Goal: Information Seeking & Learning: Understand process/instructions

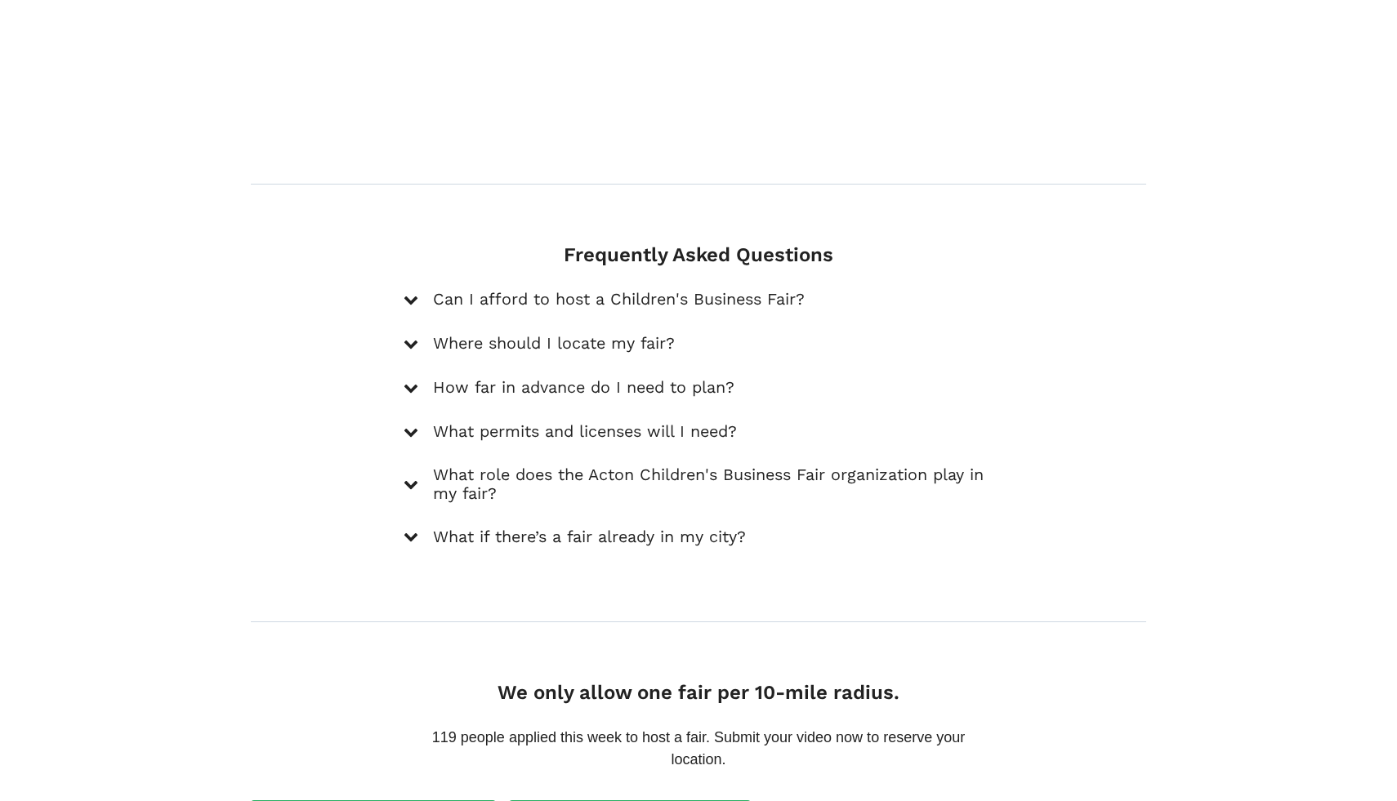
scroll to position [2236, 0]
click at [409, 289] on icon at bounding box center [410, 296] width 15 height 15
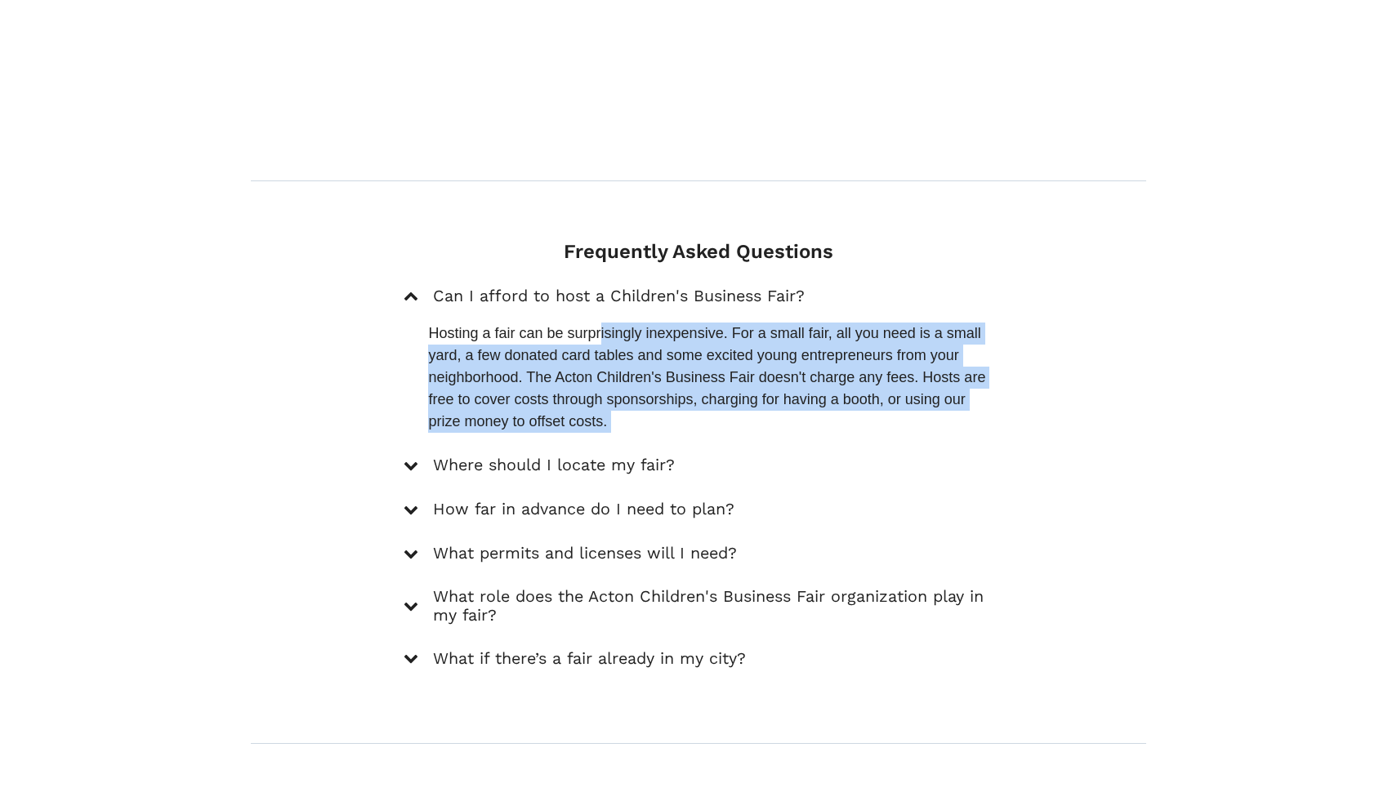
drag, startPoint x: 601, startPoint y: 324, endPoint x: 639, endPoint y: 424, distance: 106.5
click at [639, 424] on div "Can I afford to host a Children's Business Fair? Hosting a fair can be surprisi…" at bounding box center [697, 478] width 589 height 385
click at [639, 425] on div "Can I afford to host a Children's Business Fair? Hosting a fair can be surprisi…" at bounding box center [697, 478] width 589 height 385
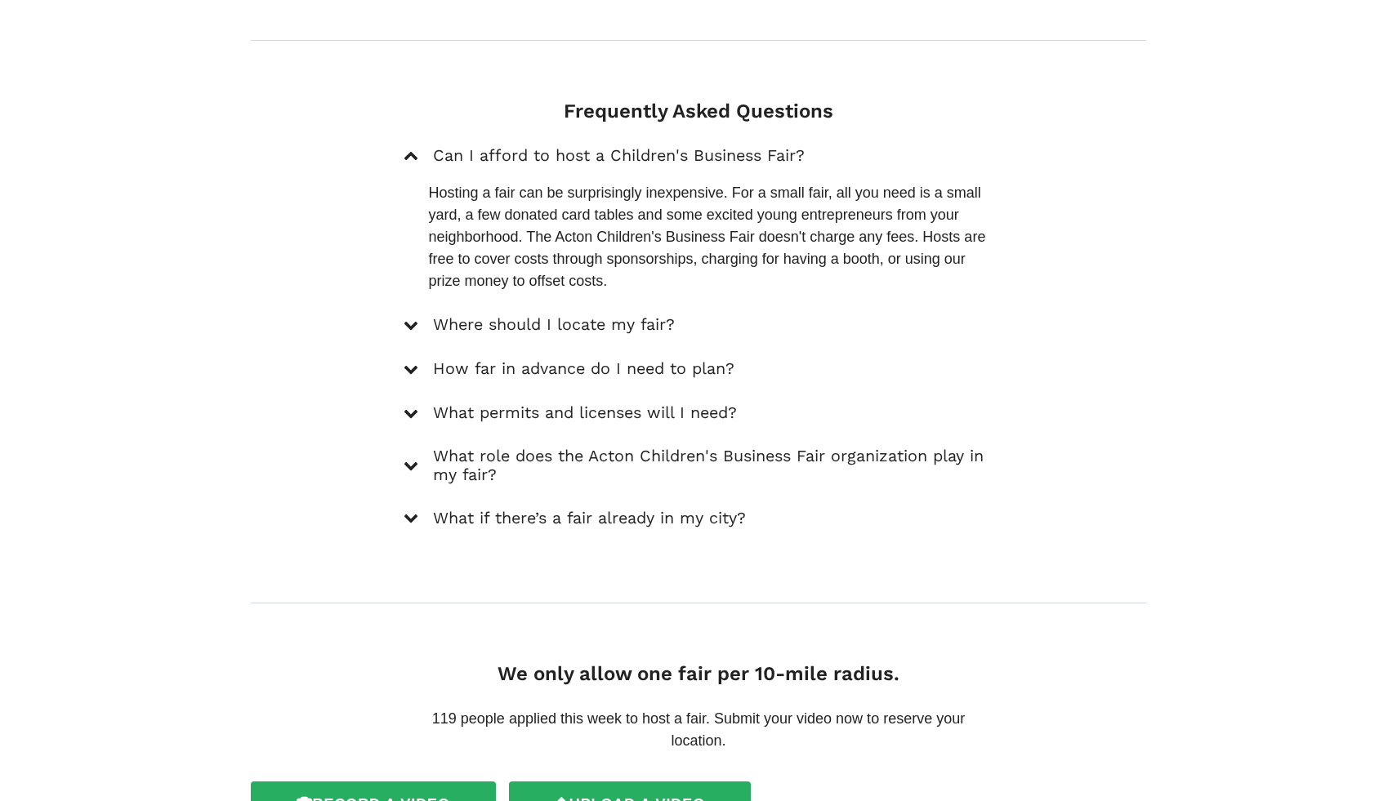
scroll to position [2384, 0]
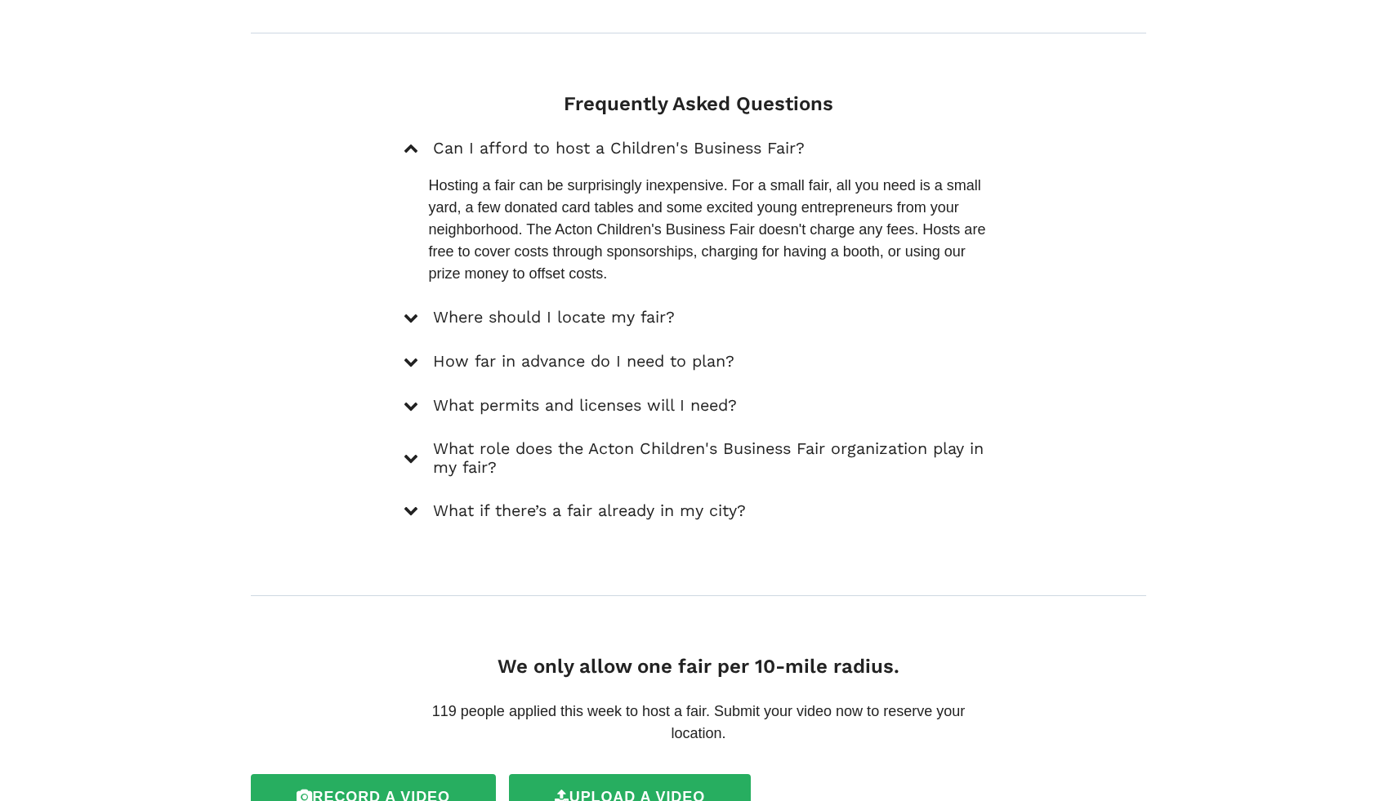
click at [412, 310] on icon at bounding box center [410, 317] width 15 height 15
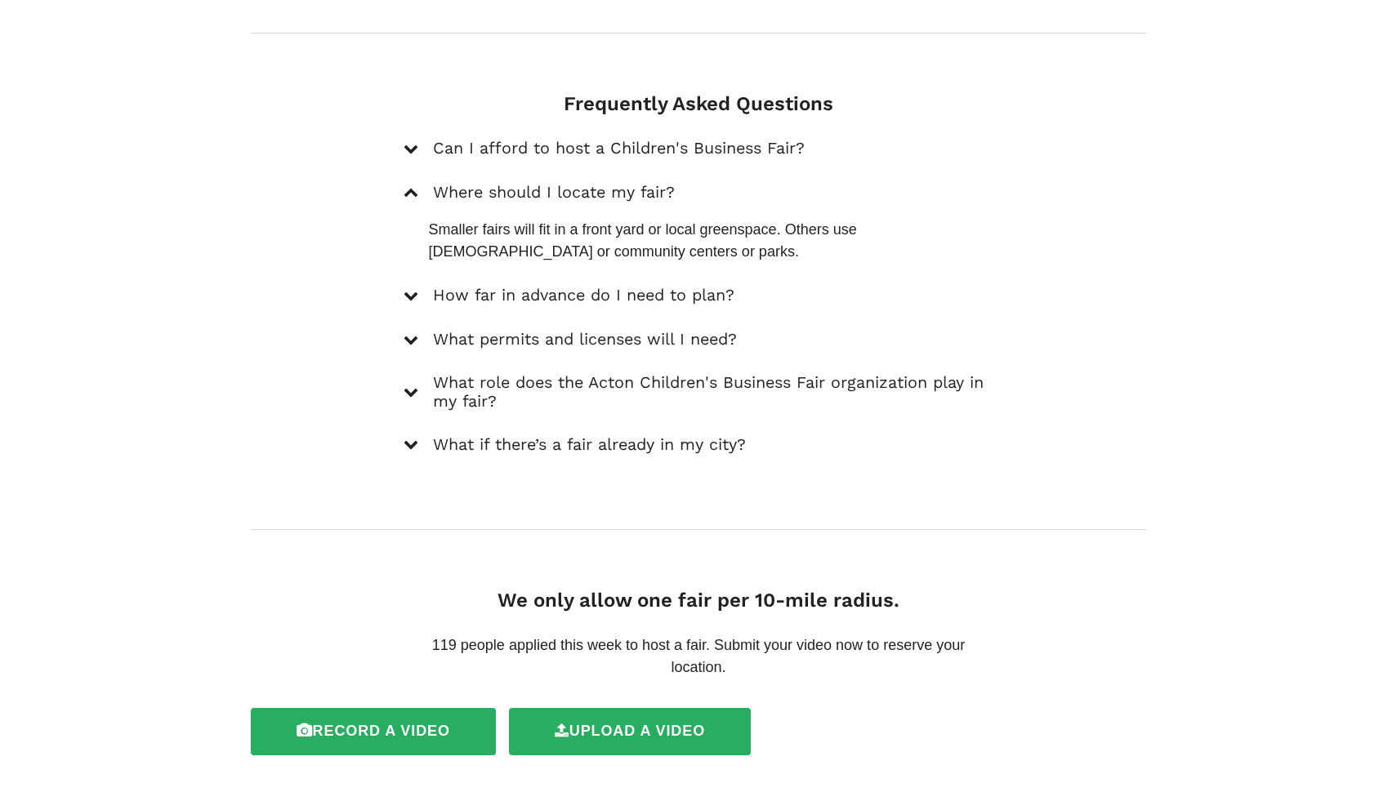
click at [408, 288] on icon at bounding box center [410, 295] width 15 height 15
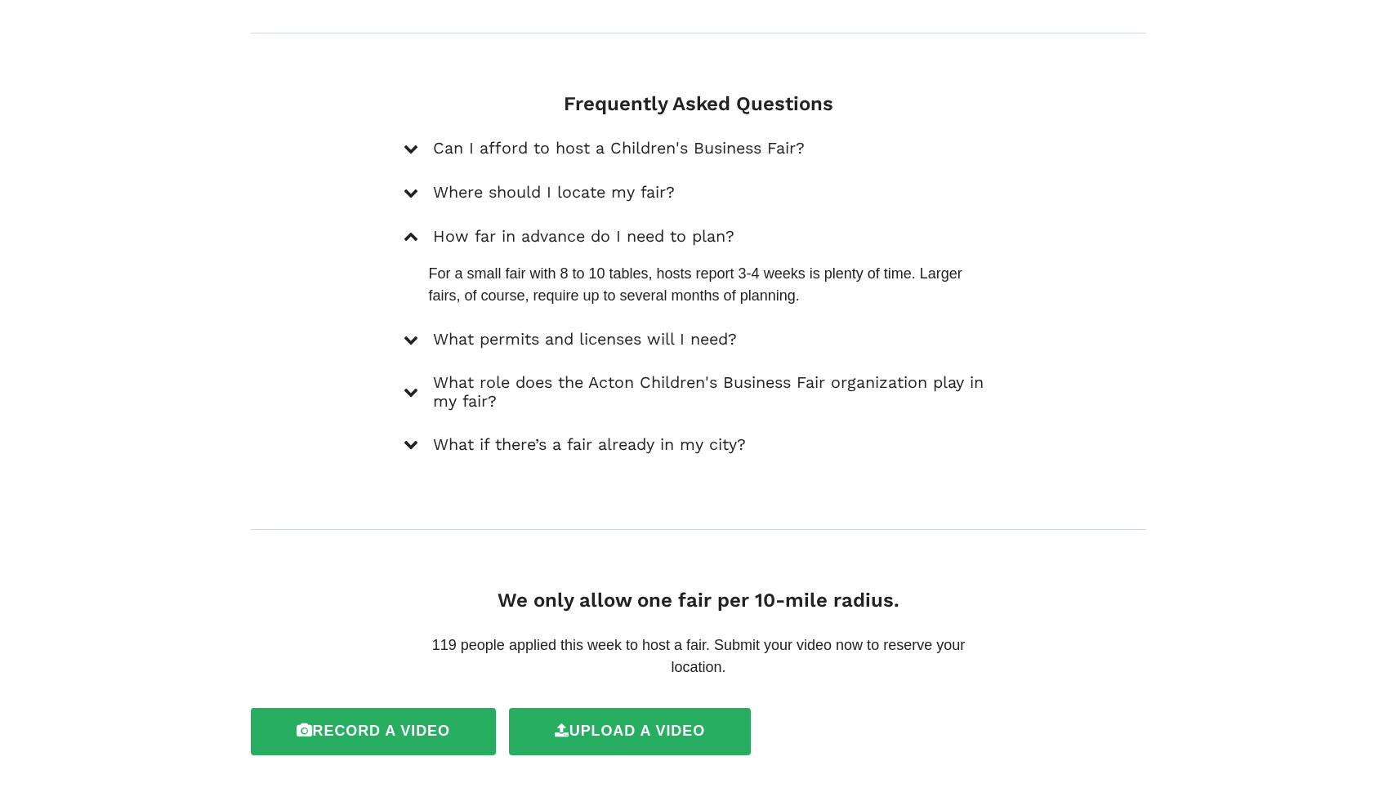
click at [408, 332] on icon at bounding box center [410, 339] width 15 height 15
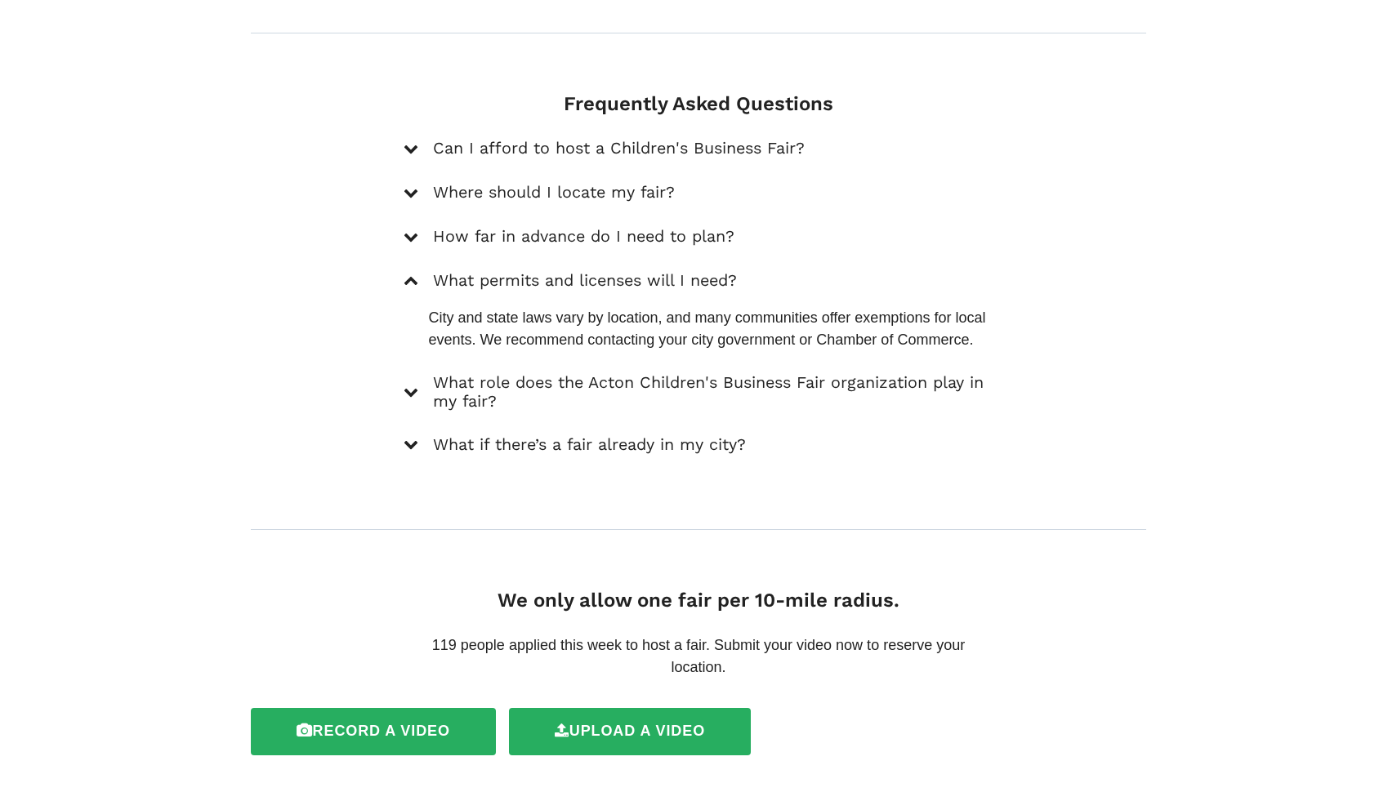
click at [410, 385] on icon at bounding box center [410, 392] width 15 height 15
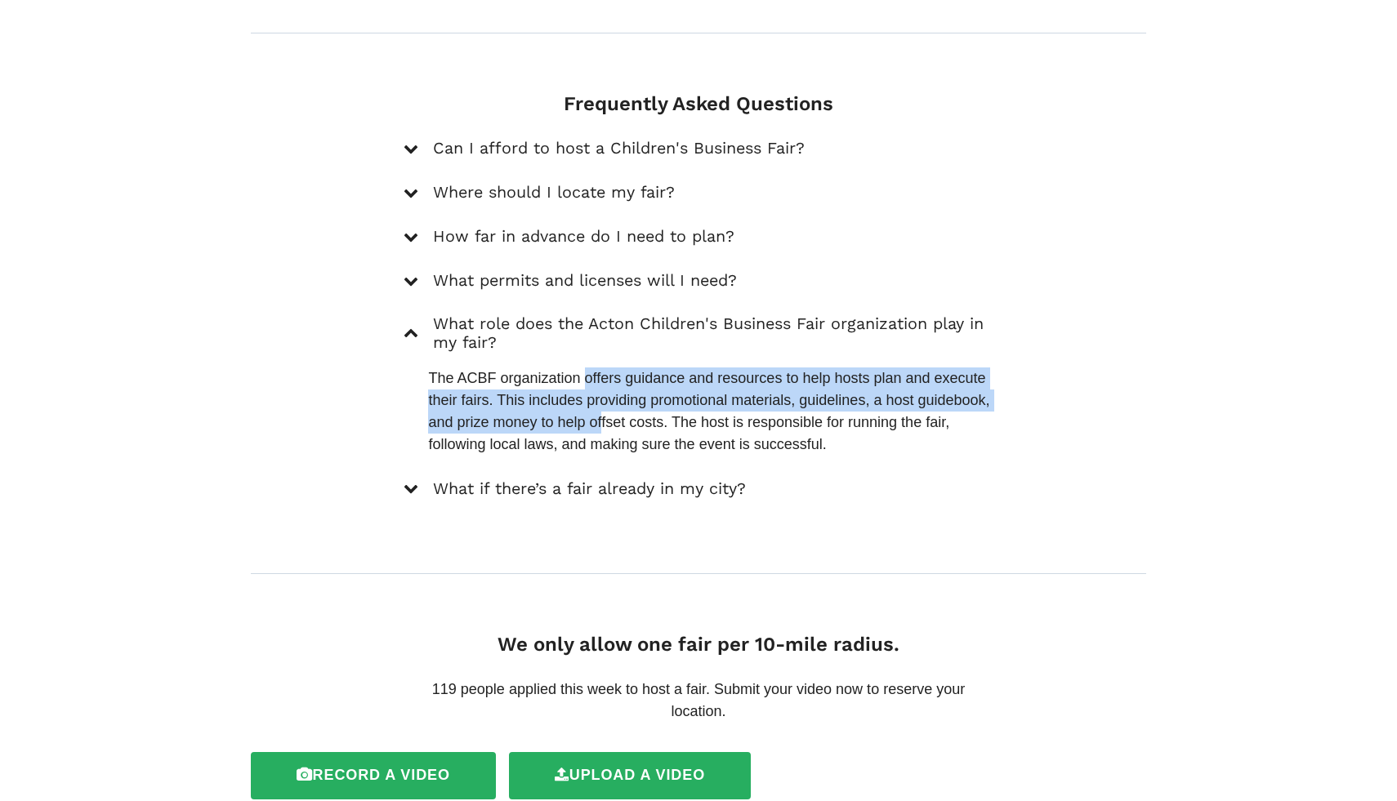
drag, startPoint x: 584, startPoint y: 364, endPoint x: 601, endPoint y: 403, distance: 42.8
click at [601, 403] on p "The ACBF organization offers guidance and resources to help hosts plan and exec…" at bounding box center [710, 412] width 564 height 88
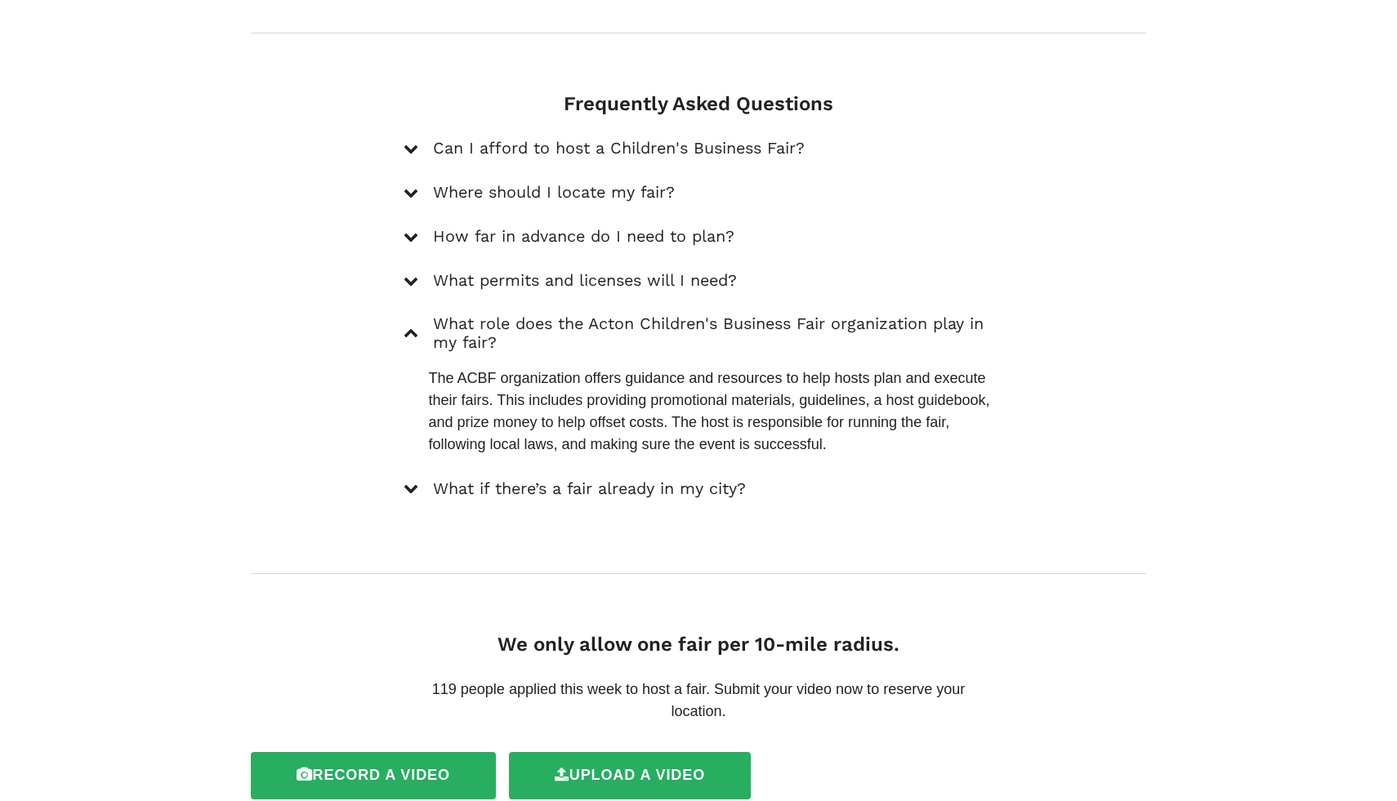
click at [407, 481] on icon at bounding box center [410, 488] width 15 height 15
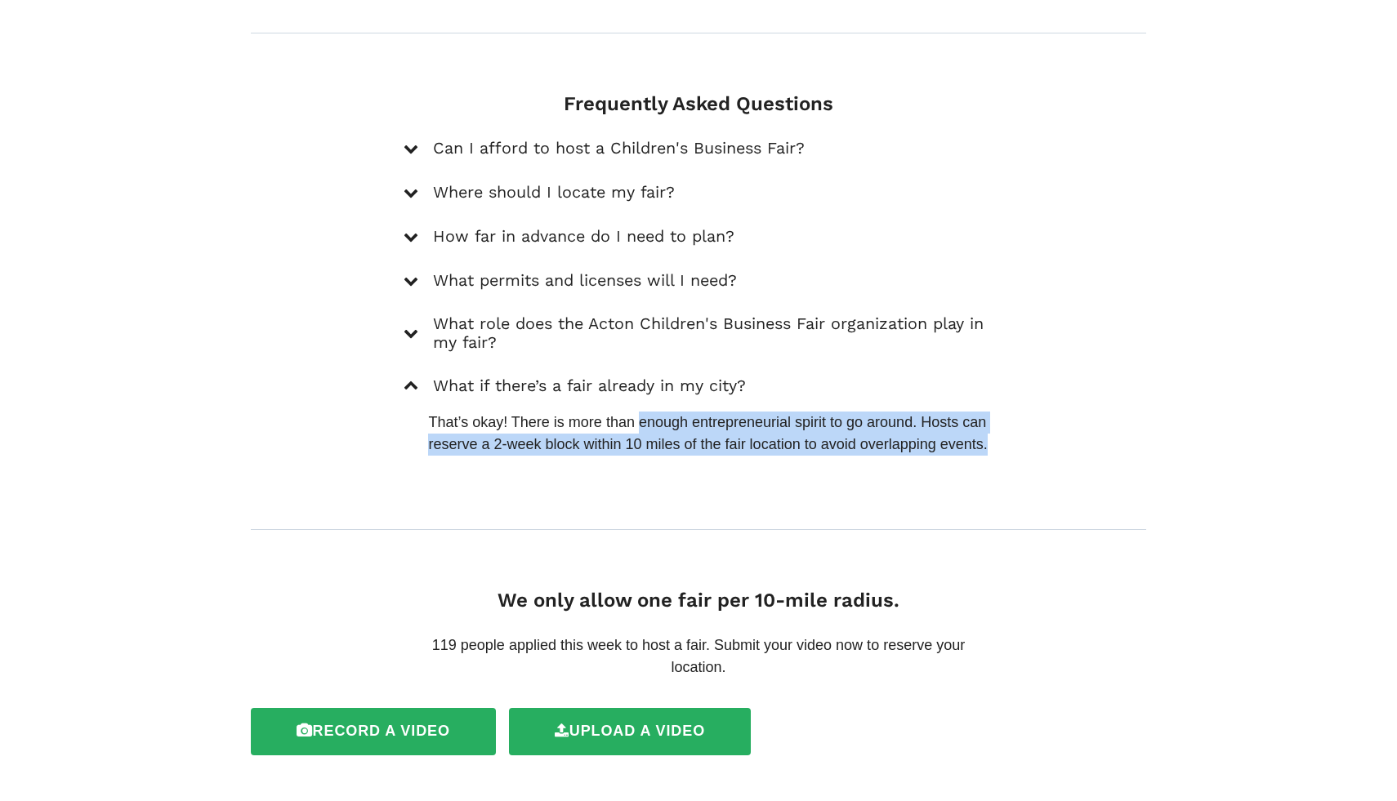
drag, startPoint x: 638, startPoint y: 400, endPoint x: 652, endPoint y: 462, distance: 63.6
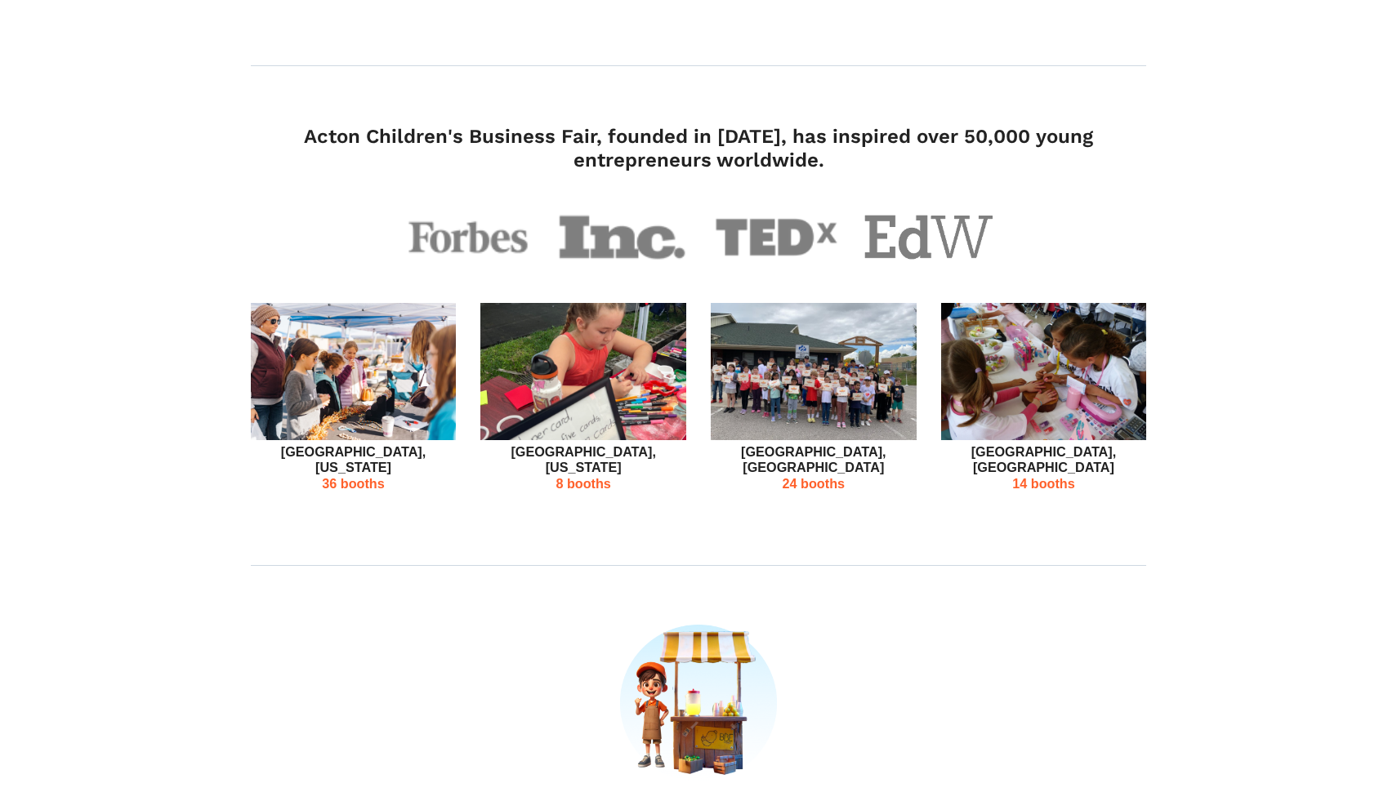
scroll to position [0, 0]
